Goal: Task Accomplishment & Management: Manage account settings

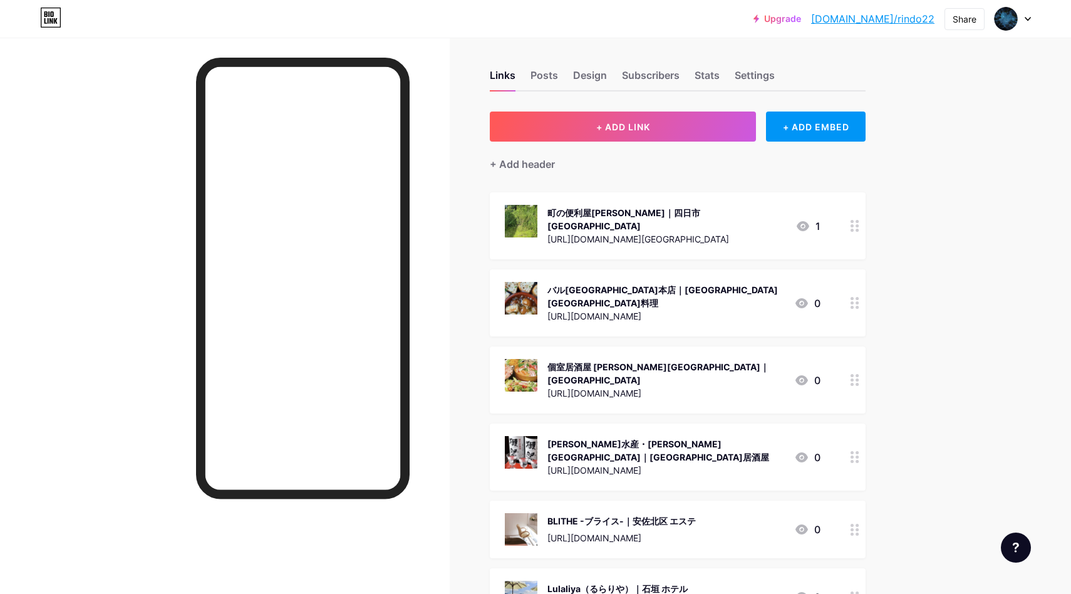
scroll to position [7, 0]
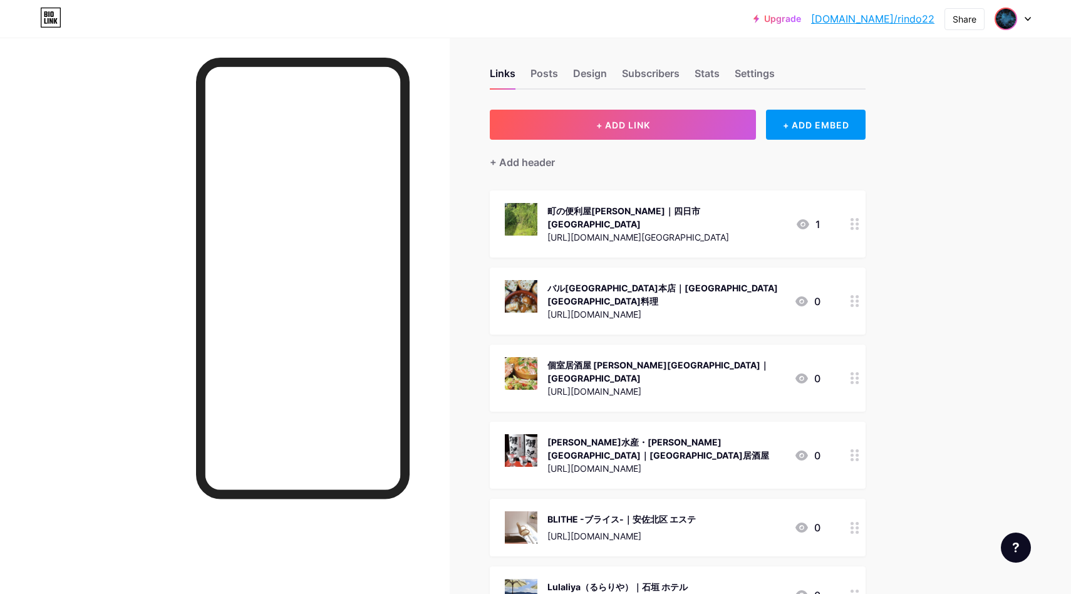
click at [1009, 26] on img at bounding box center [1006, 19] width 20 height 20
click at [948, 173] on li "Logout" at bounding box center [952, 176] width 155 height 34
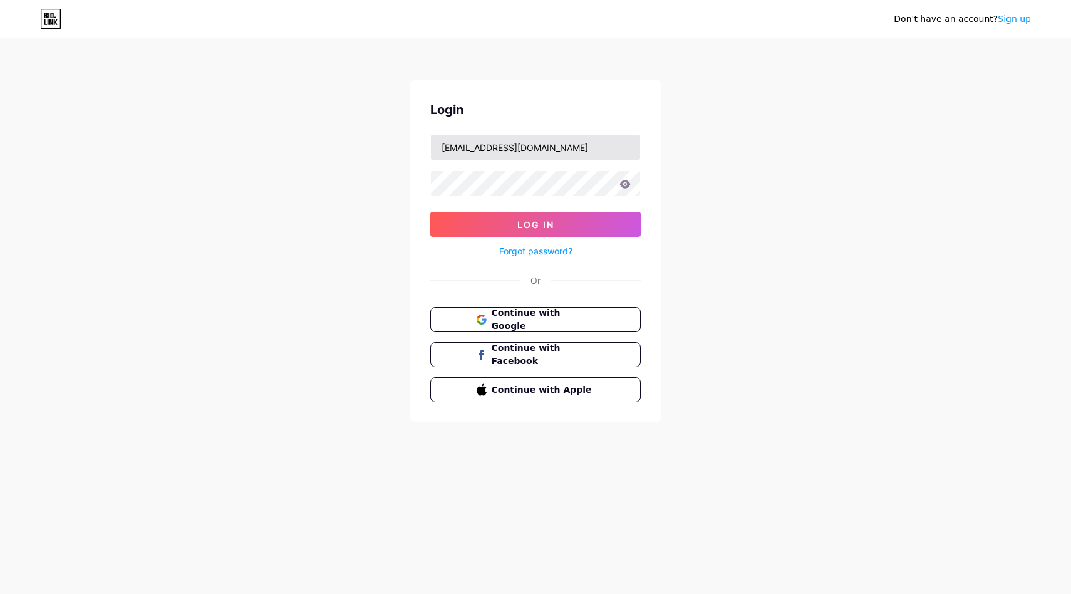
click at [576, 150] on input "[EMAIL_ADDRESS][DOMAIN_NAME]" at bounding box center [535, 147] width 209 height 25
click at [575, 150] on input "[EMAIL_ADDRESS][DOMAIN_NAME]" at bounding box center [535, 147] width 209 height 25
paste input "5"
type input "[EMAIL_ADDRESS][DOMAIN_NAME]"
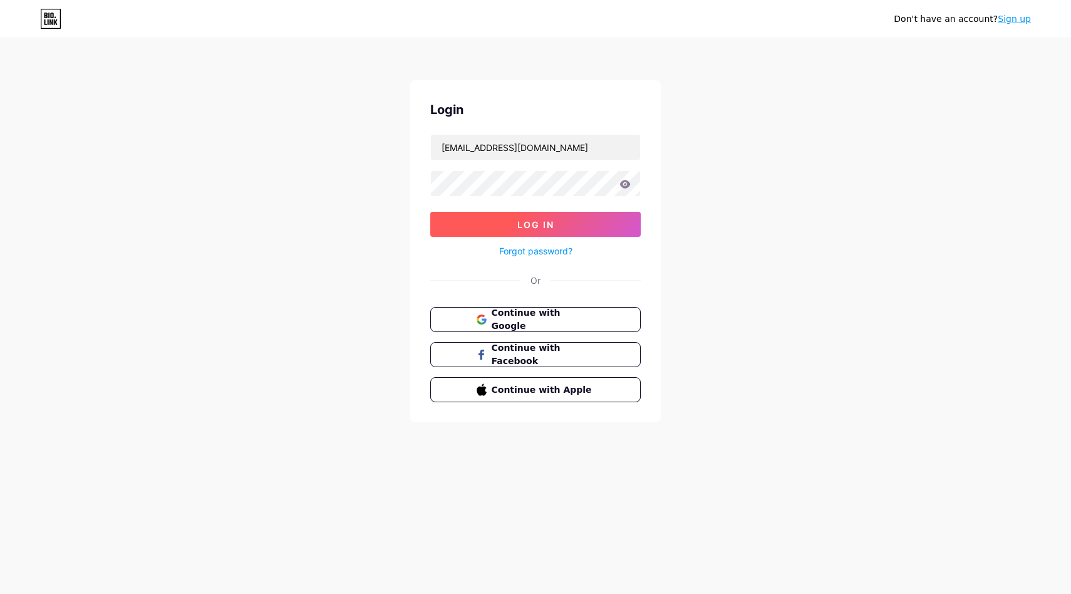
click at [457, 230] on button "Log In" at bounding box center [535, 224] width 210 height 25
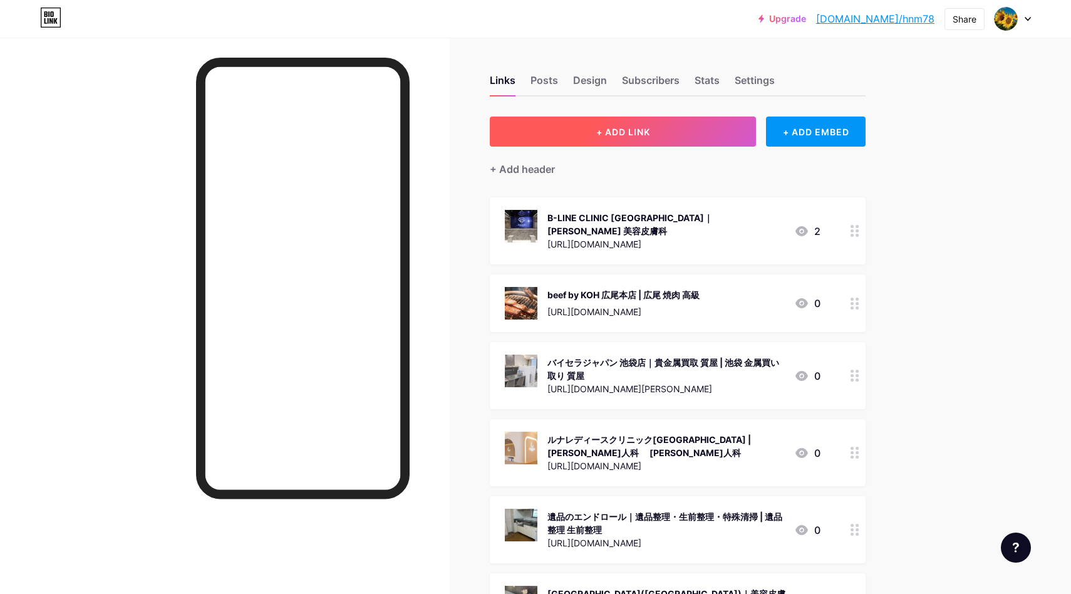
click at [624, 135] on span "+ ADD LINK" at bounding box center [623, 131] width 54 height 11
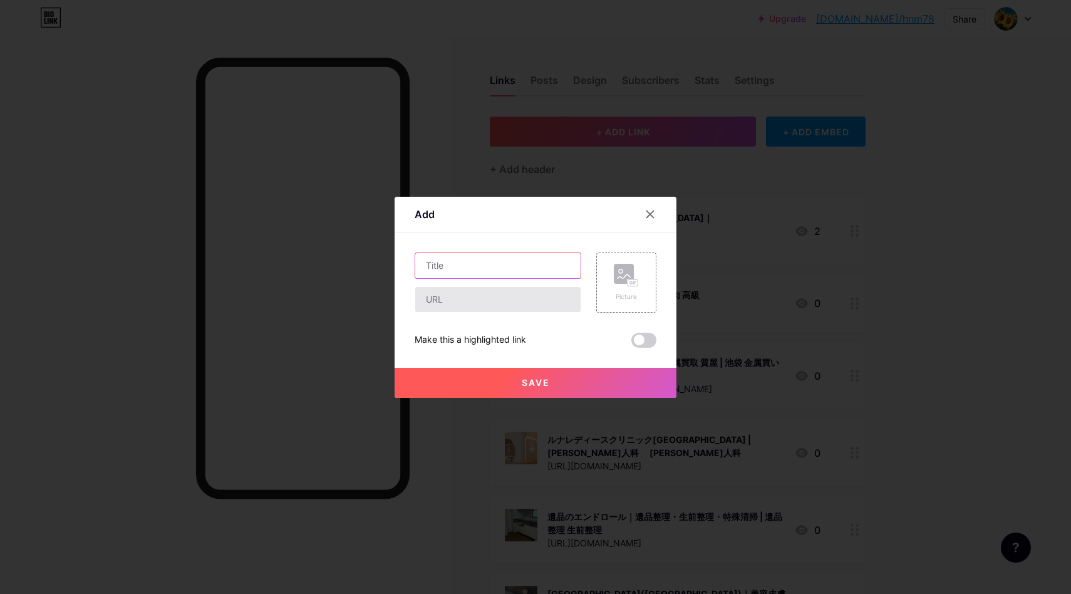
drag, startPoint x: 504, startPoint y: 266, endPoint x: 477, endPoint y: 286, distance: 33.6
click at [503, 266] on input "text" at bounding box center [497, 265] width 165 height 25
paste input "アンテナテック【アンテナ修理・工事・設置】東京・神奈川・埼玉 | 埼玉 アンテナ修理"
type input "アンテナテック【アンテナ修理・工事・設置】東京・神奈川・埼玉 | 埼玉 アンテナ修理"
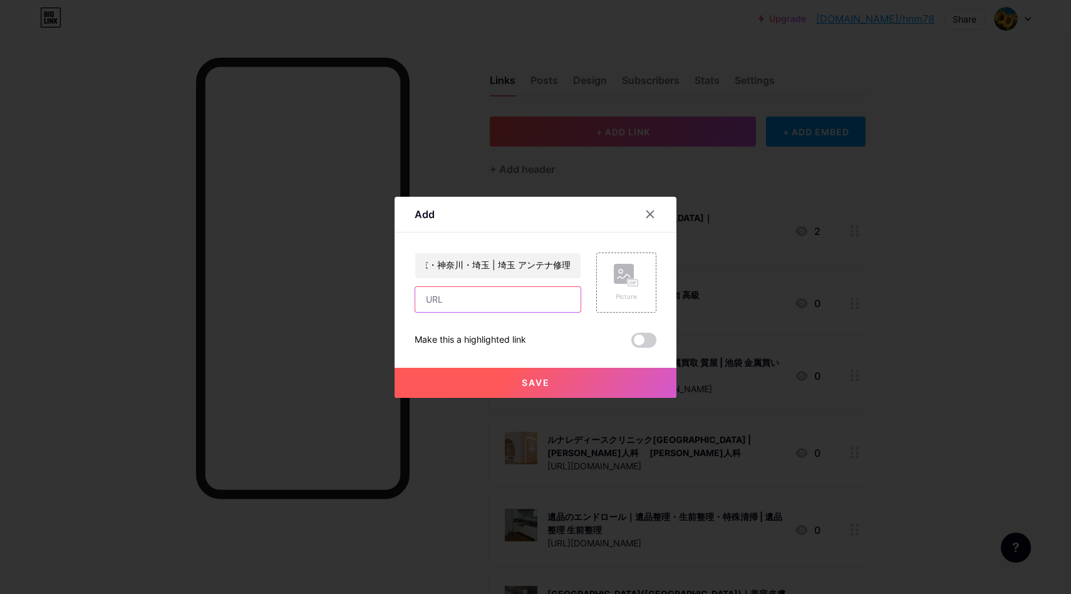
click at [456, 306] on input "text" at bounding box center [497, 299] width 165 height 25
drag, startPoint x: 498, startPoint y: 303, endPoint x: 505, endPoint y: 303, distance: 7.5
click at [497, 303] on input "text" at bounding box center [497, 299] width 165 height 25
paste input "[URL][DOMAIN_NAME]"
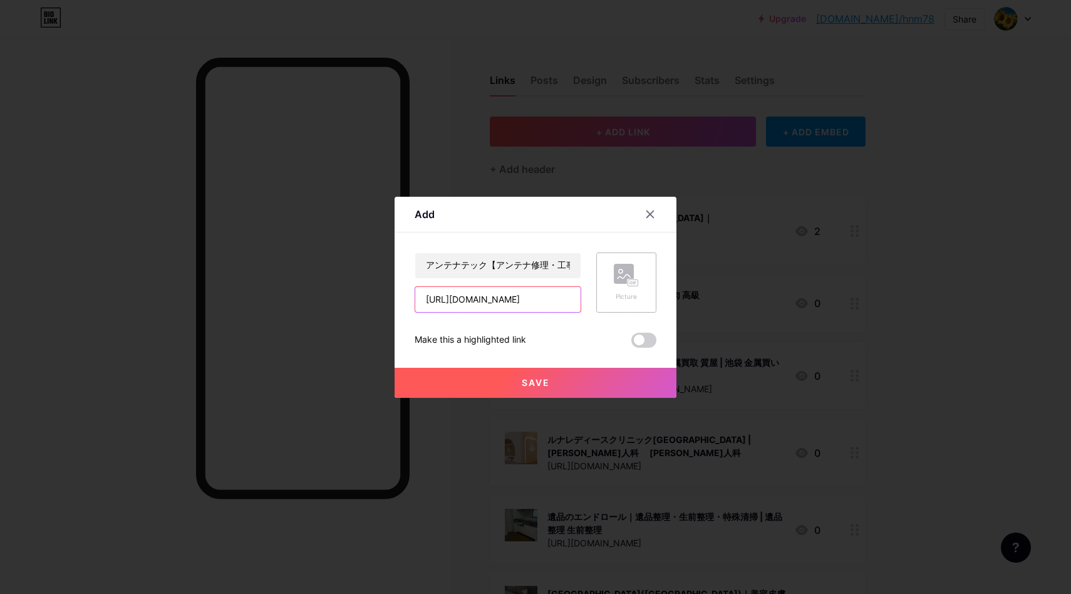
scroll to position [0, 49]
type input "[URL][DOMAIN_NAME]"
click at [629, 294] on div "Picture" at bounding box center [626, 296] width 25 height 9
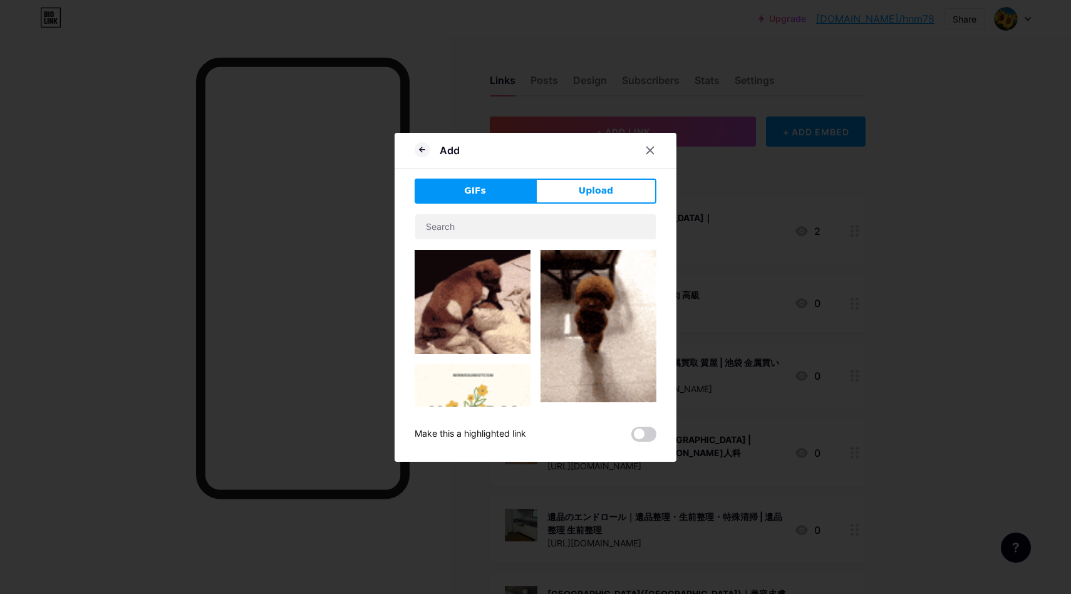
drag, startPoint x: 589, startPoint y: 190, endPoint x: 582, endPoint y: 199, distance: 12.0
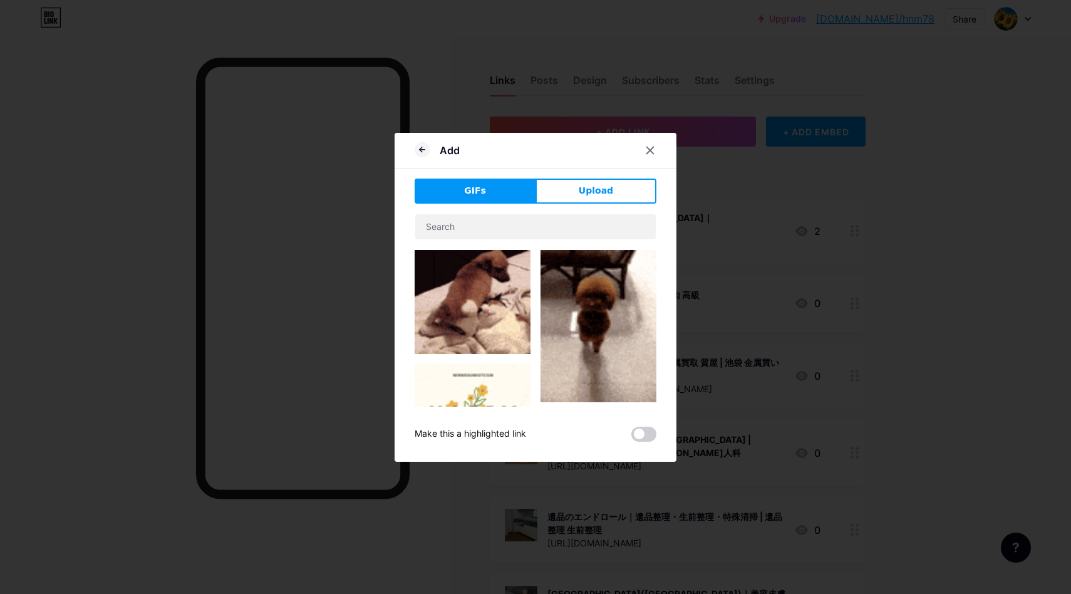
click at [589, 190] on span "Upload" at bounding box center [596, 190] width 34 height 13
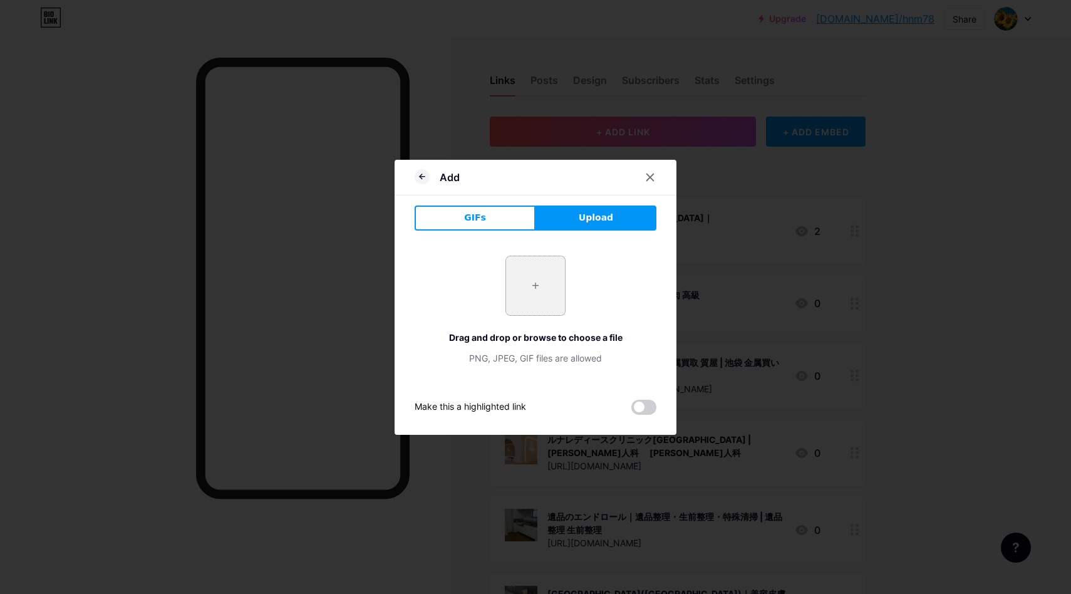
click at [531, 273] on input "file" at bounding box center [535, 285] width 59 height 59
type input "C:\fakepath\スクリーンショット [DATE] 14.25.27.jpg"
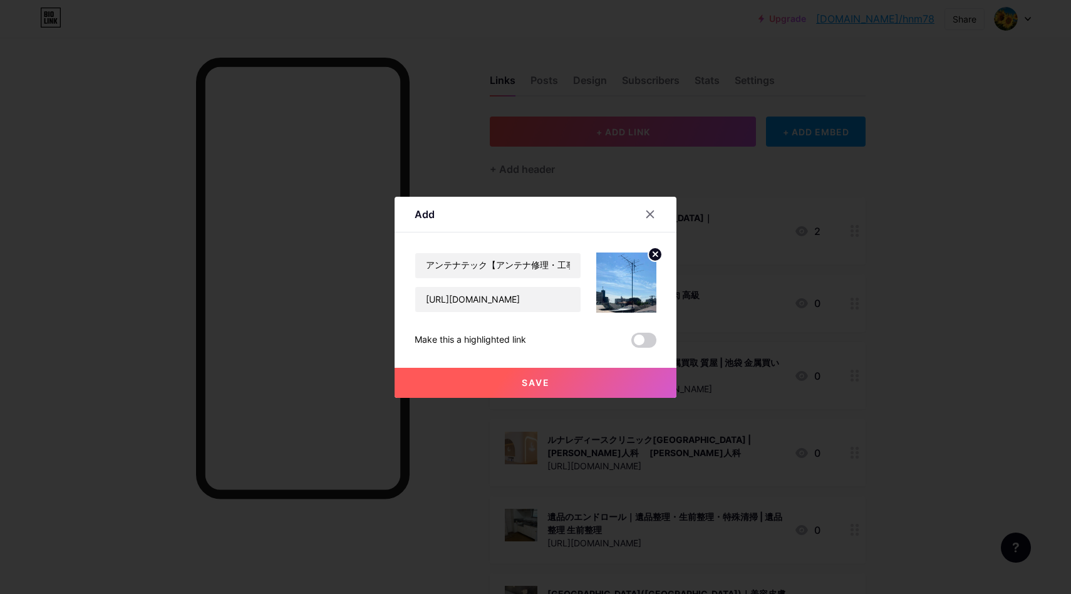
click at [553, 378] on button "Save" at bounding box center [536, 383] width 282 height 30
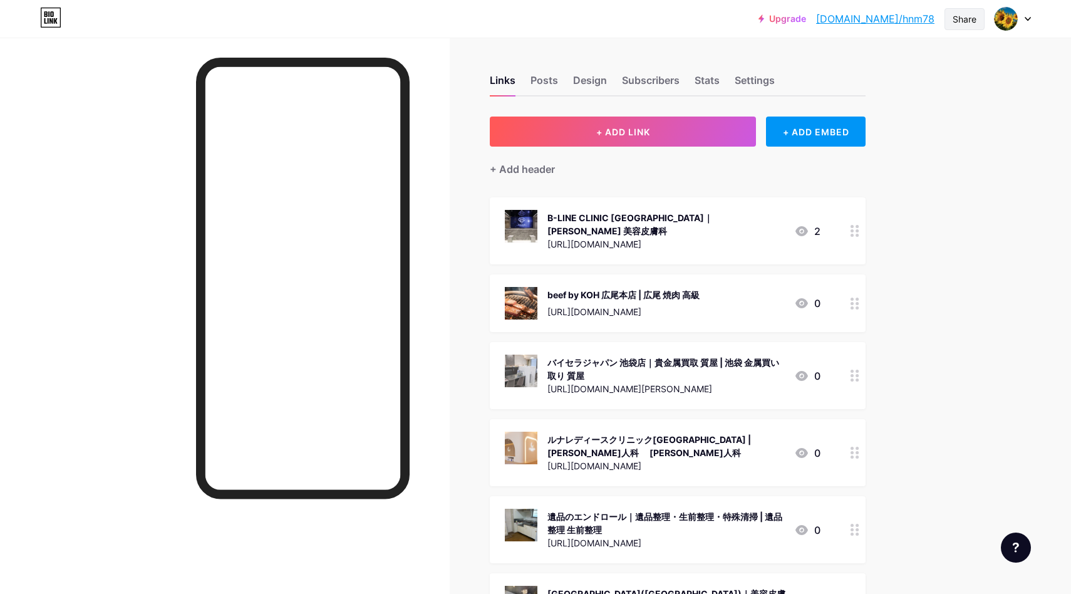
click at [965, 21] on div "Share" at bounding box center [964, 19] width 24 height 13
click at [903, 70] on div "Copy link" at bounding box center [890, 64] width 187 height 30
